Goal: Information Seeking & Learning: Learn about a topic

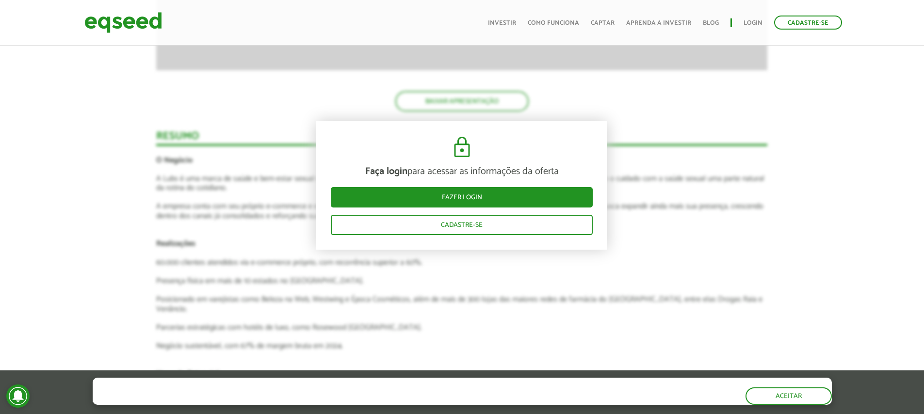
scroll to position [1171, 0]
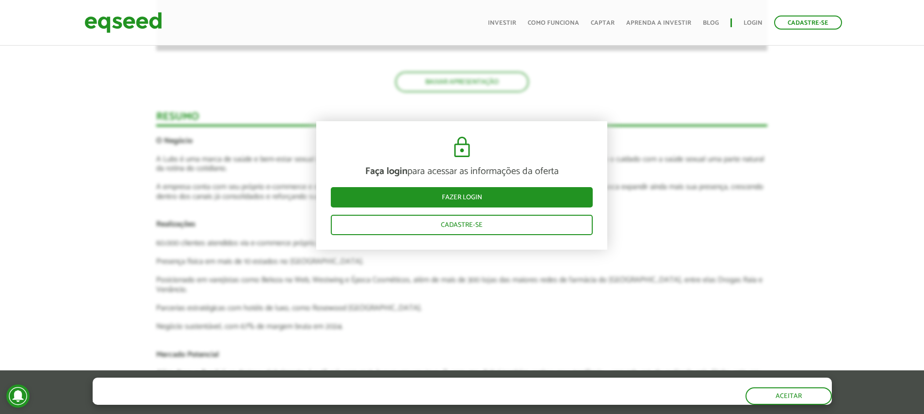
drag, startPoint x: 486, startPoint y: 284, endPoint x: 483, endPoint y: 288, distance: 5.5
click at [486, 285] on article "Faça login para acessar as informações da oferta Fazer login Cadastre-se Aprese…" at bounding box center [461, 346] width 611 height 1632
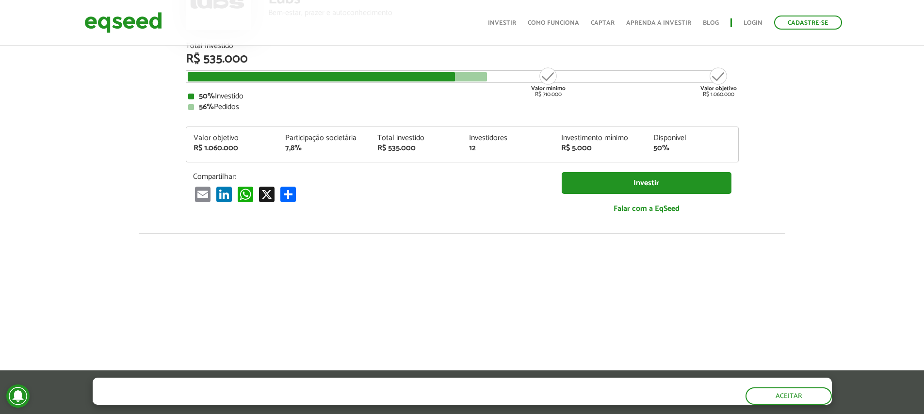
scroll to position [0, 0]
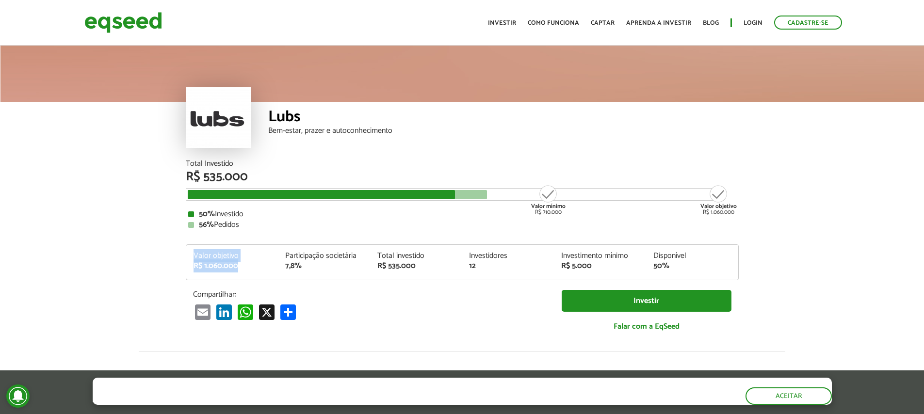
drag, startPoint x: 192, startPoint y: 253, endPoint x: 249, endPoint y: 270, distance: 58.6
click at [249, 270] on div "Valor objetivo R$ 1.060.000" at bounding box center [232, 261] width 92 height 18
click at [253, 269] on div "R$ 1.060.000" at bounding box center [232, 266] width 78 height 8
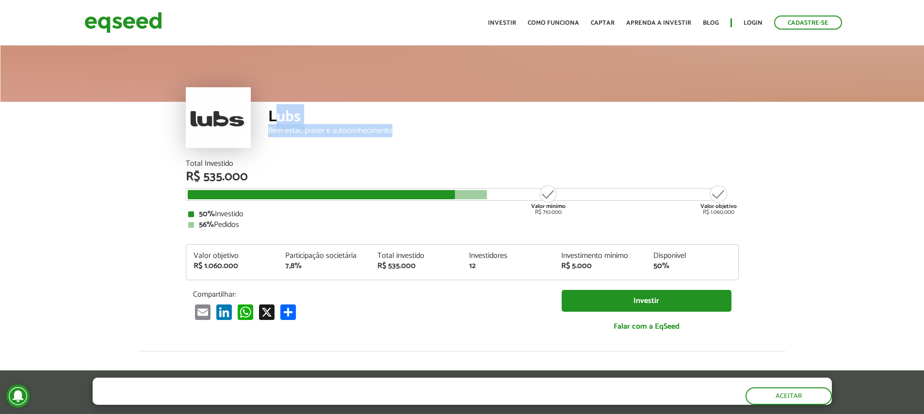
drag, startPoint x: 392, startPoint y: 143, endPoint x: 399, endPoint y: 144, distance: 6.5
click at [398, 145] on div "Lubs Bem-estar, prazer e autoconhecimento" at bounding box center [503, 131] width 470 height 58
click at [399, 144] on div "Lubs Bem-estar, prazer e autoconhecimento" at bounding box center [503, 131] width 470 height 58
drag, startPoint x: 550, startPoint y: 195, endPoint x: 558, endPoint y: 222, distance: 27.9
click at [558, 222] on div "Total Investido R$ 535.000 Valor mínimo R$ 710.000 Valor objetivo R$ 1.060.000 …" at bounding box center [462, 194] width 553 height 69
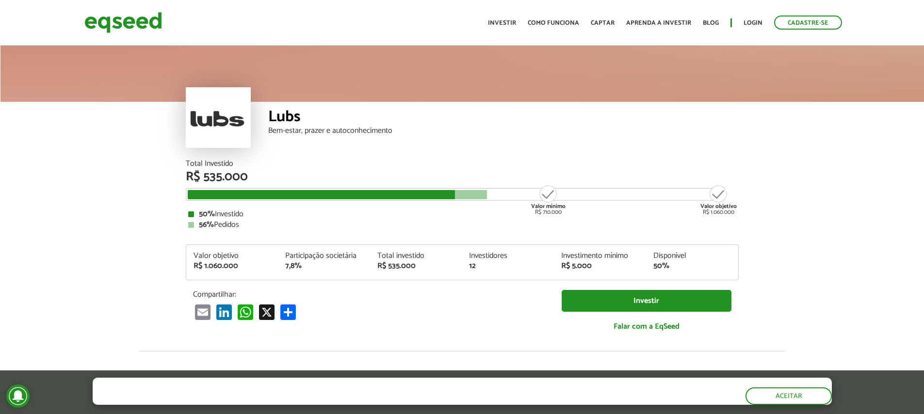
click at [560, 219] on div "50% Investido 56% Pedidos" at bounding box center [462, 219] width 548 height 18
